Goal: Navigation & Orientation: Find specific page/section

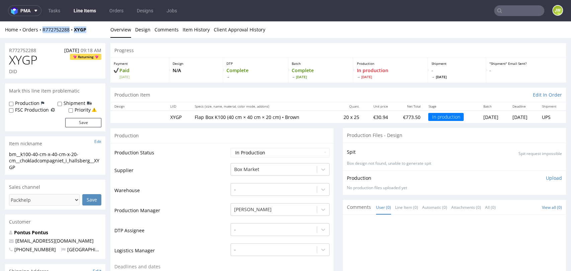
drag, startPoint x: 91, startPoint y: 30, endPoint x: 42, endPoint y: 35, distance: 49.1
click at [42, 35] on div "Home Orders R772752288 XYGP Overview Design Comments Item History Client Approv…" at bounding box center [285, 29] width 571 height 17
copy div "R772752288 XYGP"
click at [85, 8] on link "Line Items" at bounding box center [85, 10] width 30 height 11
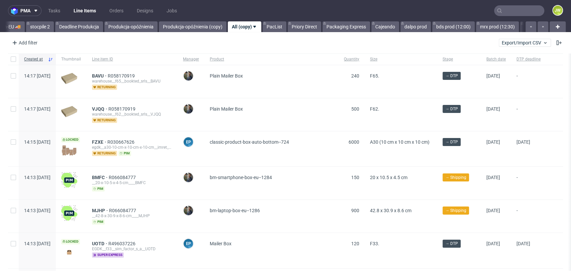
scroll to position [0, 1866]
click at [305, 28] on link "Priory Direct" at bounding box center [299, 26] width 33 height 11
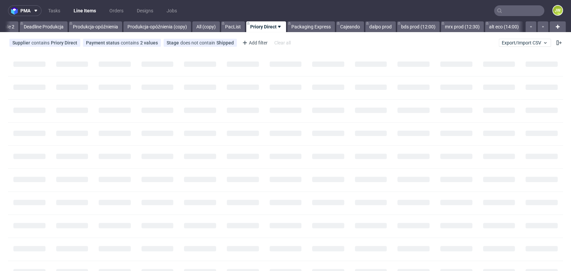
scroll to position [0, 1923]
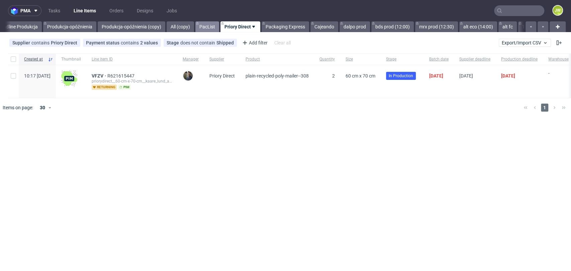
click at [219, 30] on link "PacList" at bounding box center [207, 26] width 24 height 11
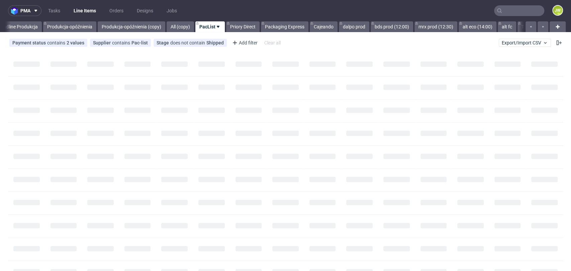
scroll to position [0, 1892]
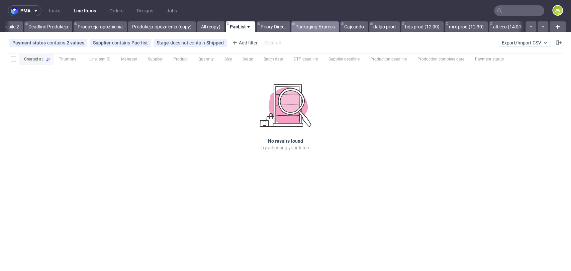
click at [326, 28] on link "Packaging Express" at bounding box center [314, 26] width 47 height 11
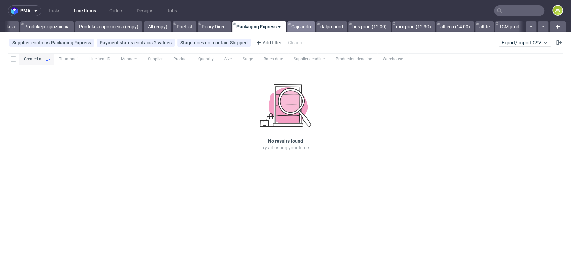
click at [299, 28] on link "Cajeando" at bounding box center [301, 26] width 28 height 11
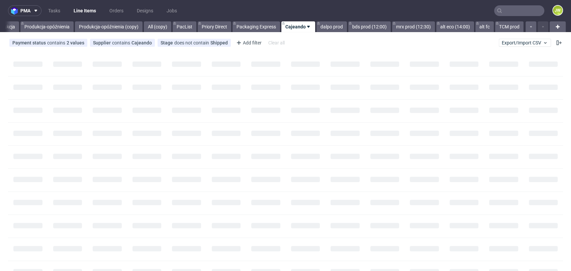
scroll to position [0, 1966]
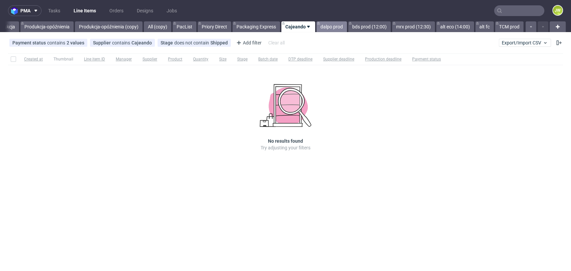
click at [325, 27] on link "dalpo prod" at bounding box center [331, 26] width 30 height 11
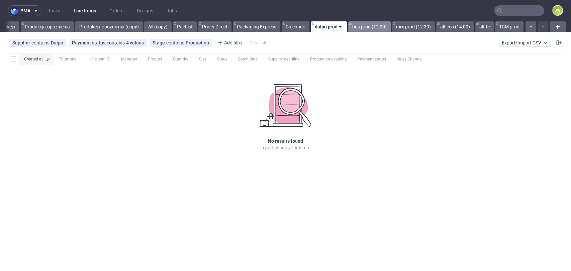
click at [359, 28] on link "bds prod (12:00)" at bounding box center [369, 26] width 42 height 11
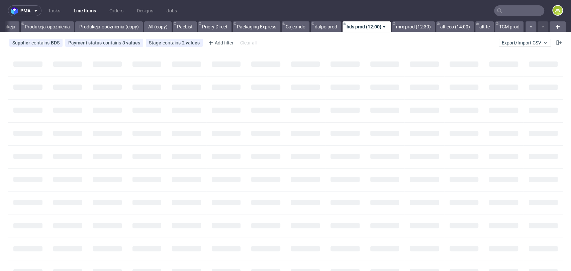
scroll to position [0, 1967]
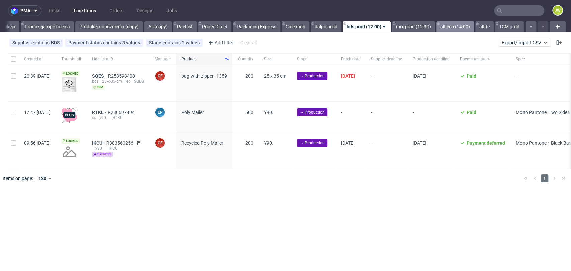
click at [452, 26] on link "alt eco (14:00)" at bounding box center [455, 26] width 38 height 11
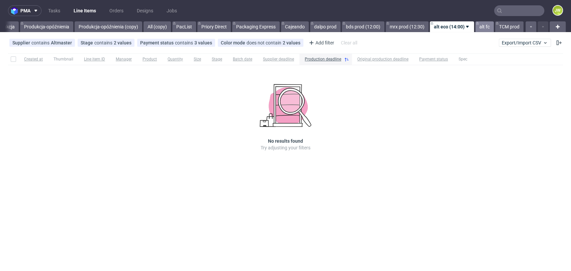
click at [480, 27] on link "alt fc" at bounding box center [484, 26] width 18 height 11
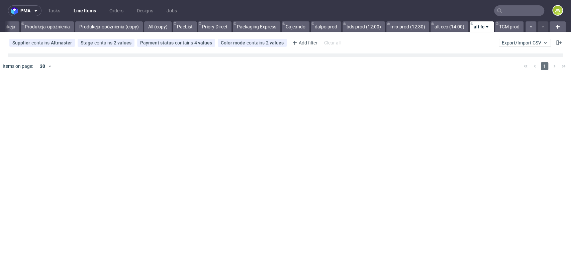
scroll to position [0, 1967]
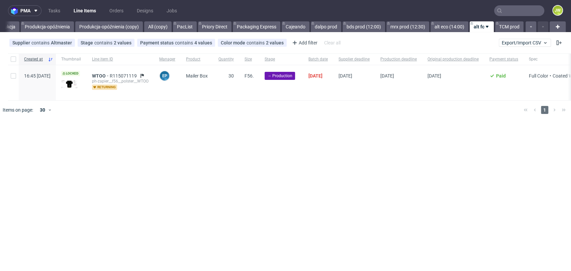
click at [120, 72] on div "WTOO R115071119 ph-zapier__f56__polster__WTOO returning" at bounding box center [120, 82] width 67 height 35
click at [110, 75] on span "WTOO" at bounding box center [101, 75] width 18 height 5
click at [196, 143] on div "pma Tasks Line Items Orders Designs Jobs JW All DTP Late Shipped Shipments DTP …" at bounding box center [285, 135] width 571 height 271
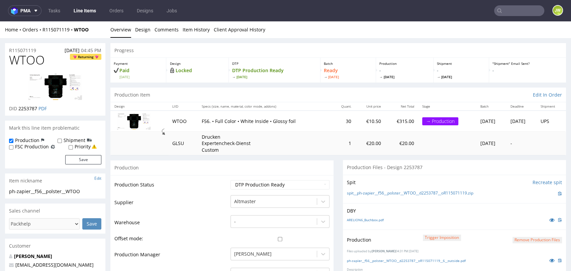
click at [89, 15] on link "Line Items" at bounding box center [85, 10] width 30 height 11
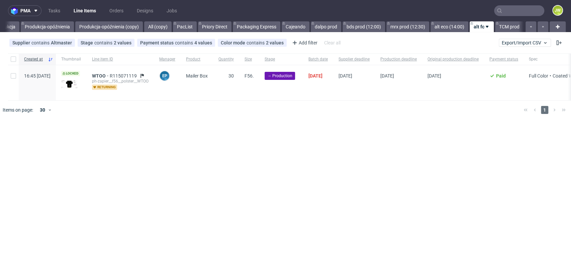
scroll to position [0, 1967]
click at [505, 28] on link "TCM prod" at bounding box center [509, 26] width 28 height 11
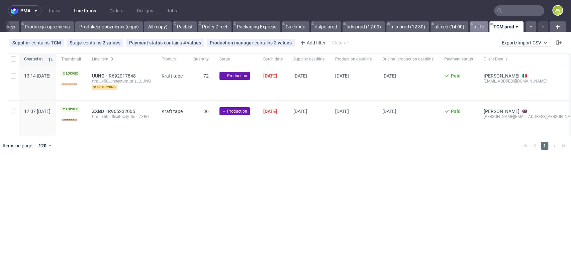
click at [477, 27] on link "alt fc" at bounding box center [478, 26] width 18 height 11
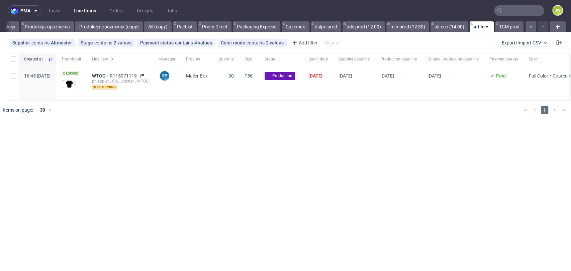
drag, startPoint x: 190, startPoint y: 146, endPoint x: 174, endPoint y: 121, distance: 29.4
click at [190, 145] on div "pma Tasks Line Items Orders Designs Jobs JW All DTP Late Shipped Shipments DTP …" at bounding box center [285, 135] width 571 height 271
click at [110, 75] on span "WTOO" at bounding box center [101, 75] width 18 height 5
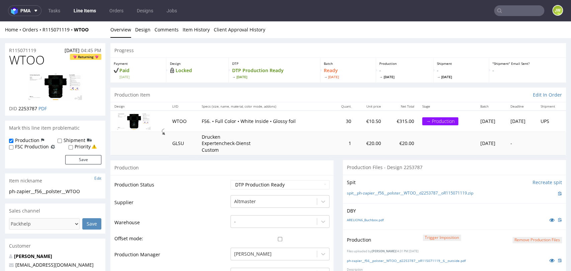
click at [203, 54] on div "Progress" at bounding box center [337, 50] width 455 height 15
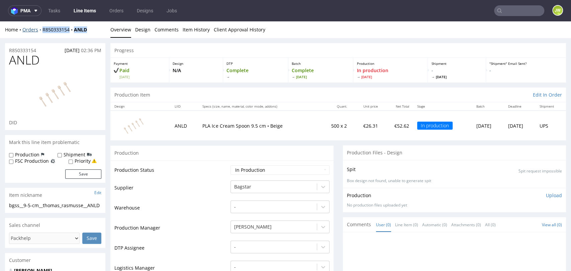
drag, startPoint x: 87, startPoint y: 29, endPoint x: 39, endPoint y: 29, distance: 47.8
click at [39, 29] on div "Home Orders R850333154 ANLD" at bounding box center [55, 29] width 100 height 7
copy div "R850333154 ANLD"
